Goal: Navigation & Orientation: Find specific page/section

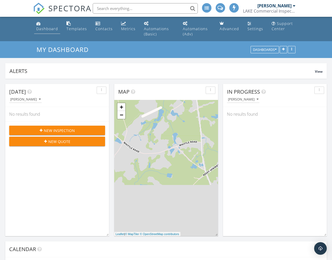
click at [51, 28] on div "Dashboard" at bounding box center [47, 28] width 22 height 5
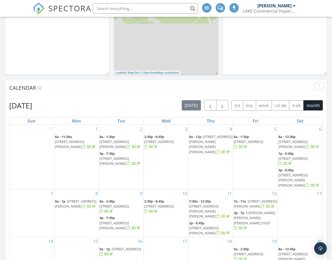
scroll to position [253, 0]
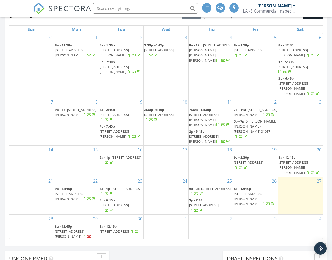
click at [84, 229] on span "[STREET_ADDRESS][PERSON_NAME]" at bounding box center [69, 234] width 29 height 10
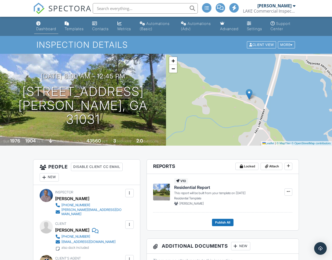
click at [55, 29] on div "Dashboard" at bounding box center [46, 28] width 20 height 4
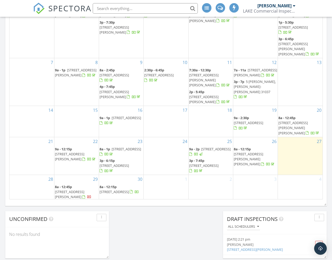
scroll to position [354, 0]
